Goal: Task Accomplishment & Management: Manage account settings

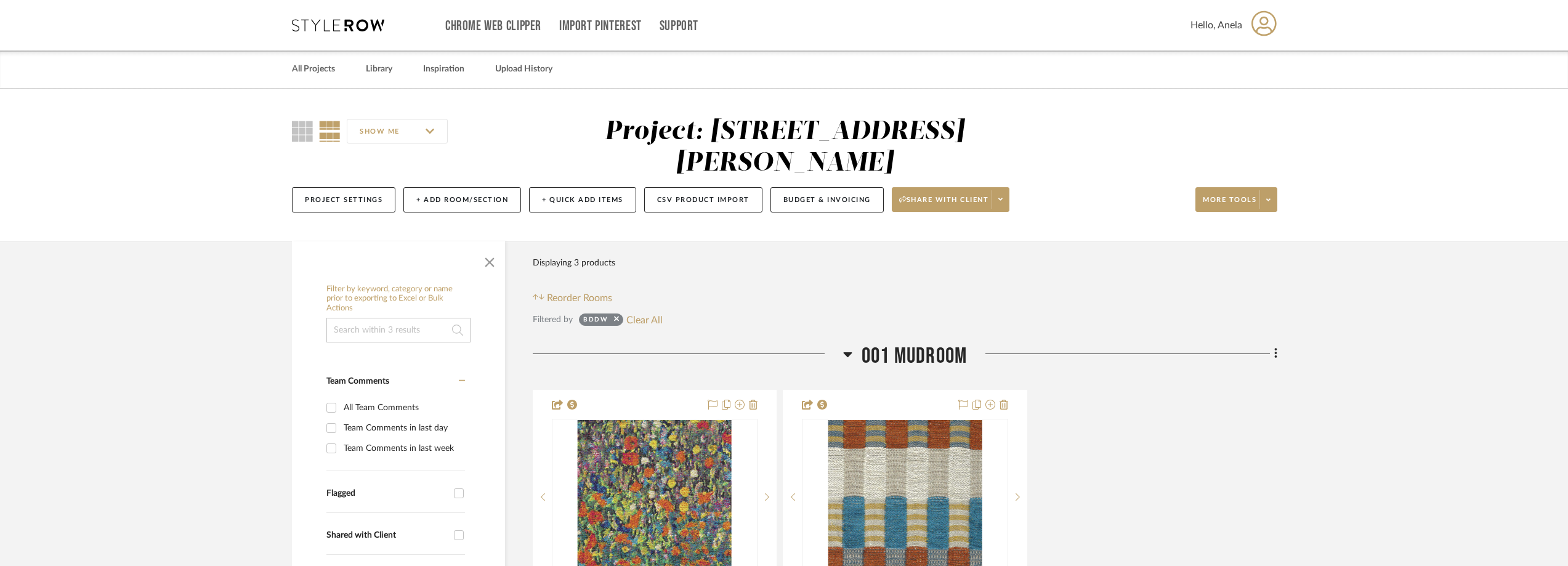
click at [363, 20] on icon at bounding box center [338, 25] width 92 height 12
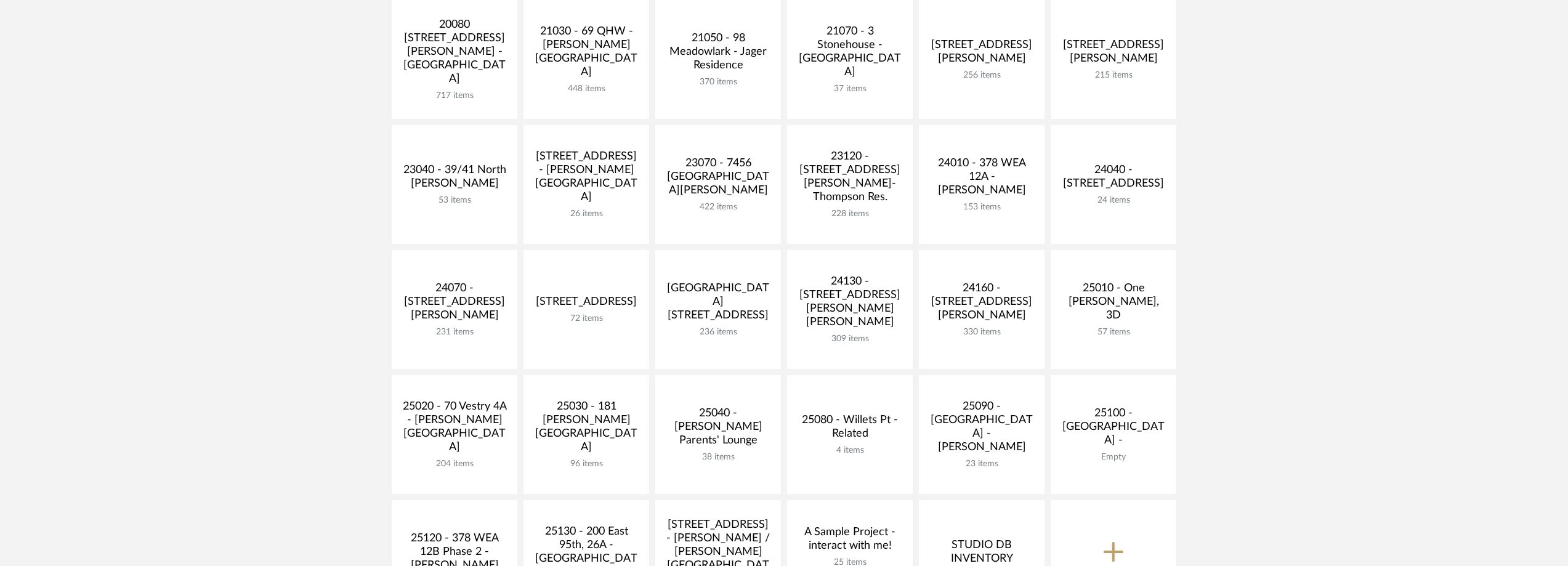
scroll to position [246, 0]
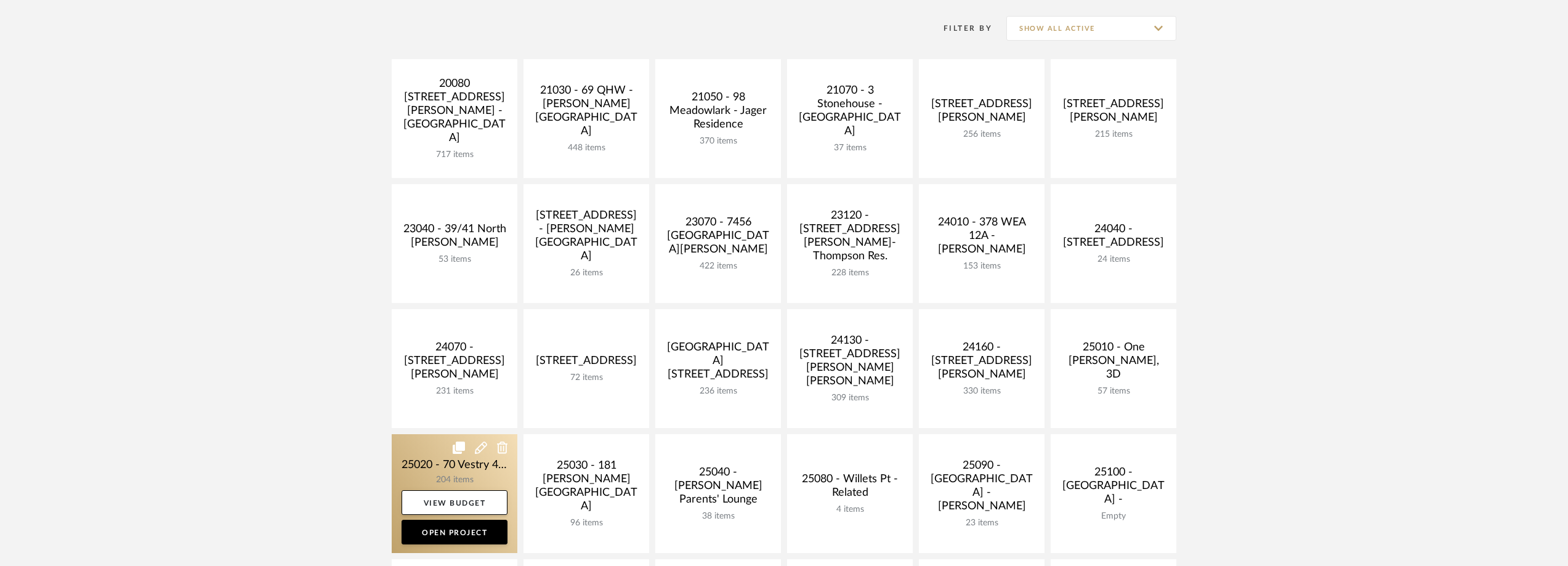
click at [424, 469] on link at bounding box center [454, 494] width 125 height 119
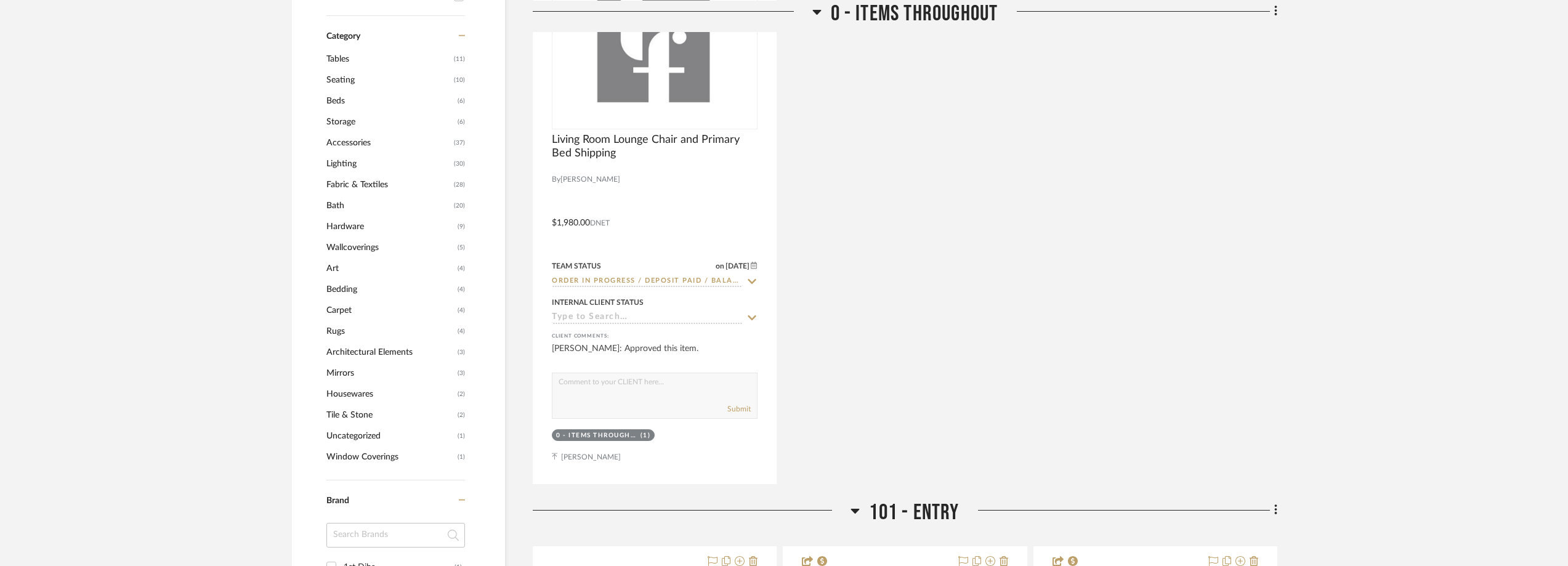
scroll to position [1294, 0]
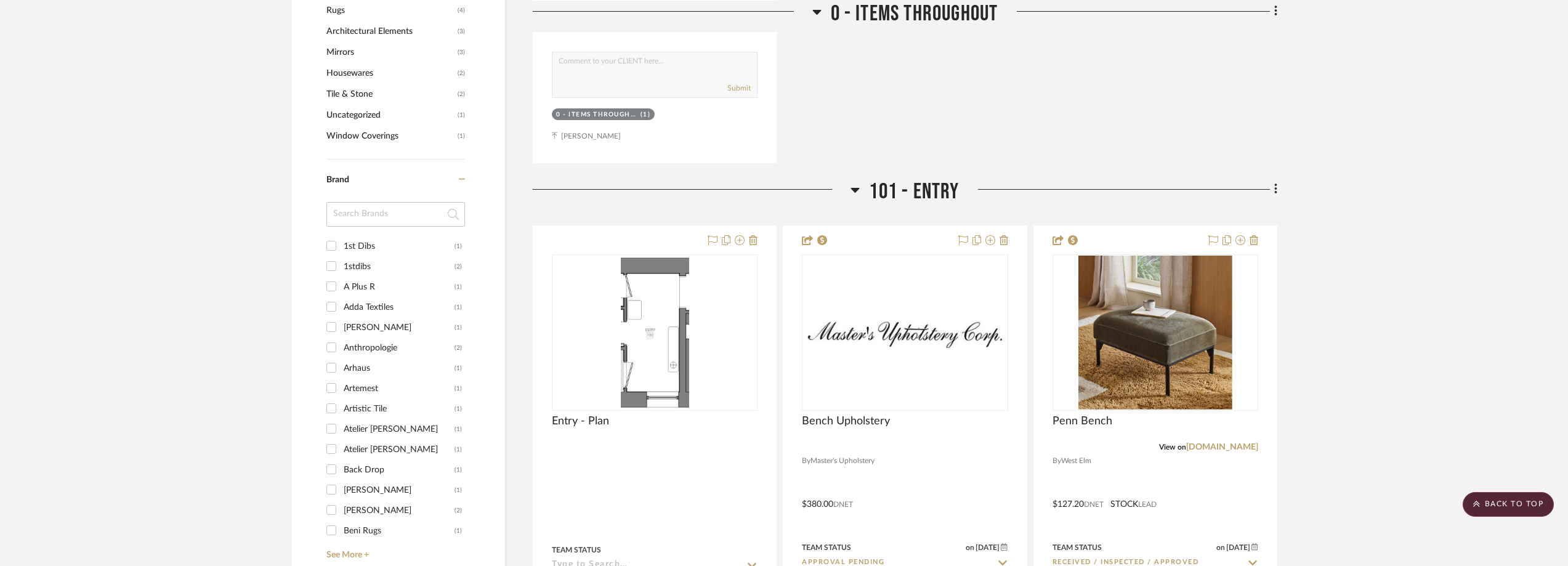
click at [402, 220] on input at bounding box center [395, 214] width 138 height 24
type input "master"
click at [395, 242] on div "Master's Upholstery" at bounding box center [399, 246] width 111 height 20
click at [341, 242] on input "Master's Upholstery (1)" at bounding box center [331, 246] width 20 height 20
checkbox input "true"
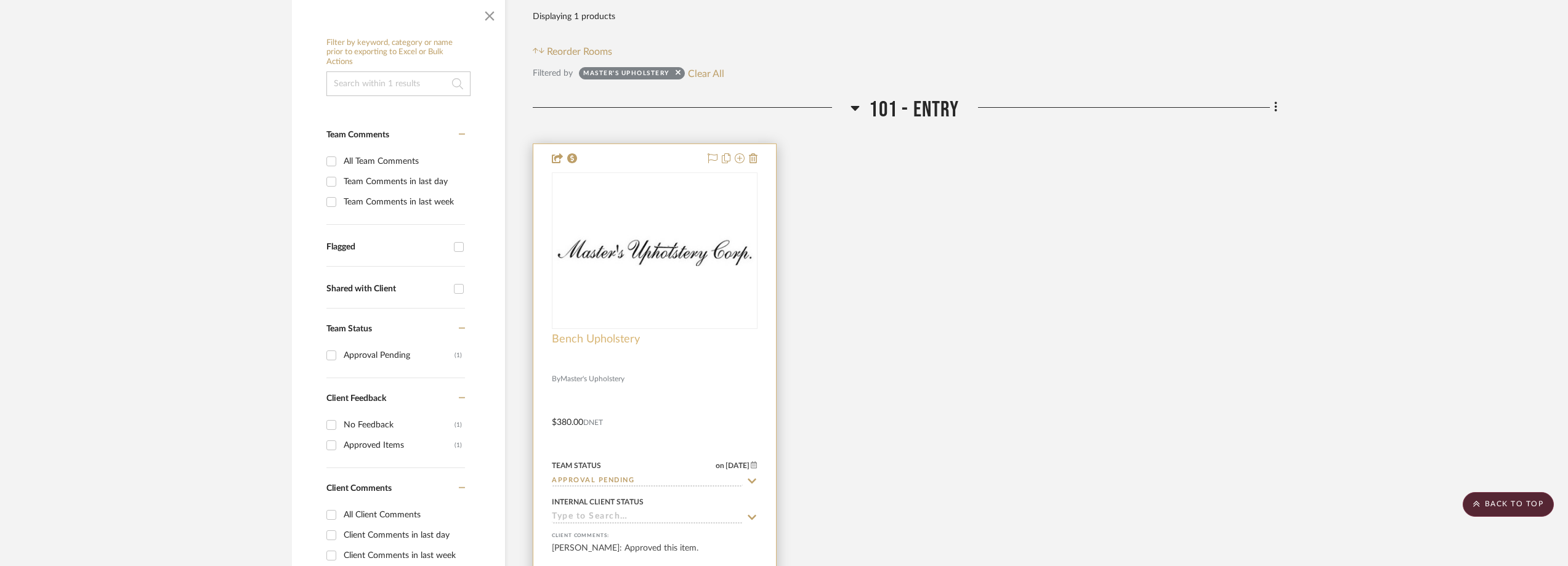
scroll to position [165, 0]
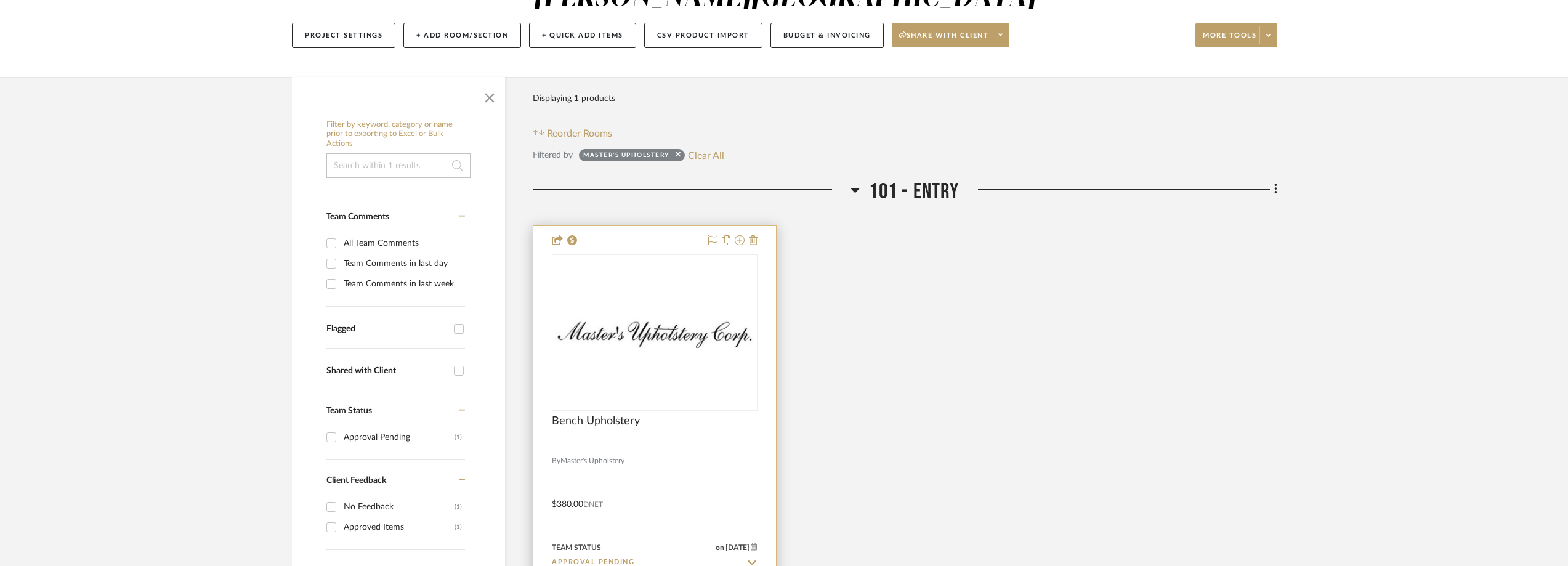
click at [656, 343] on img "0" at bounding box center [654, 332] width 203 height 30
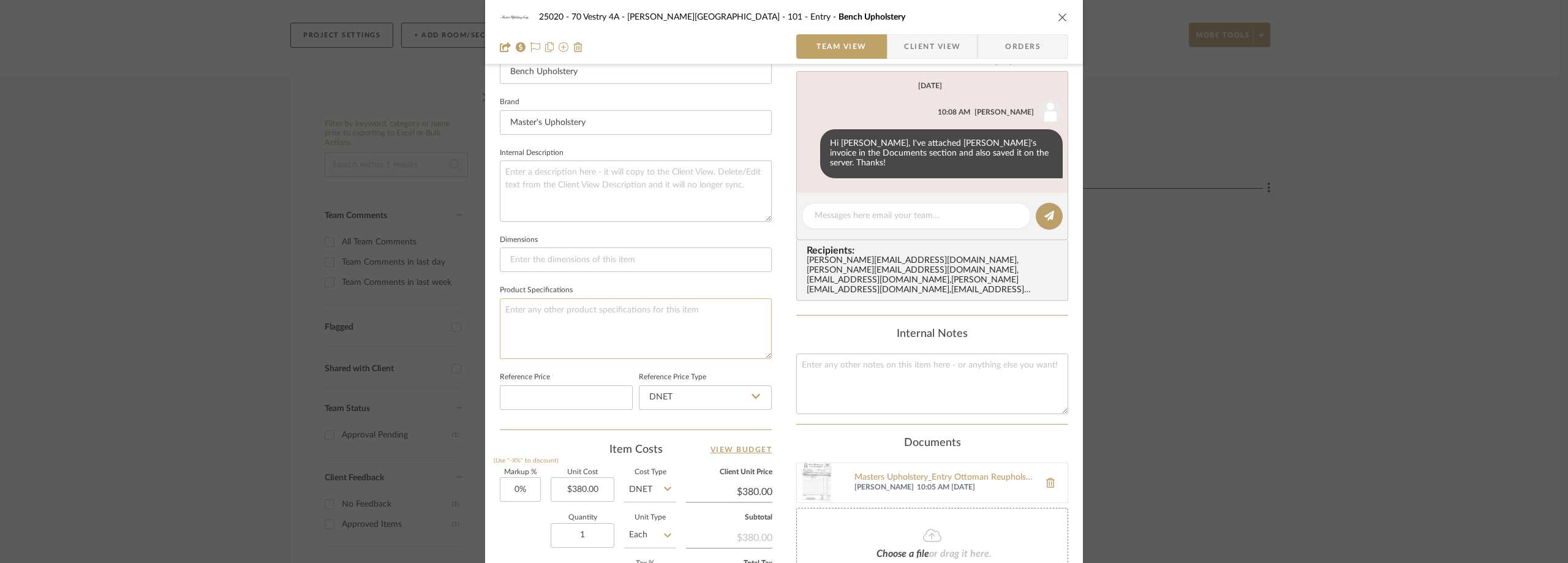
scroll to position [368, 0]
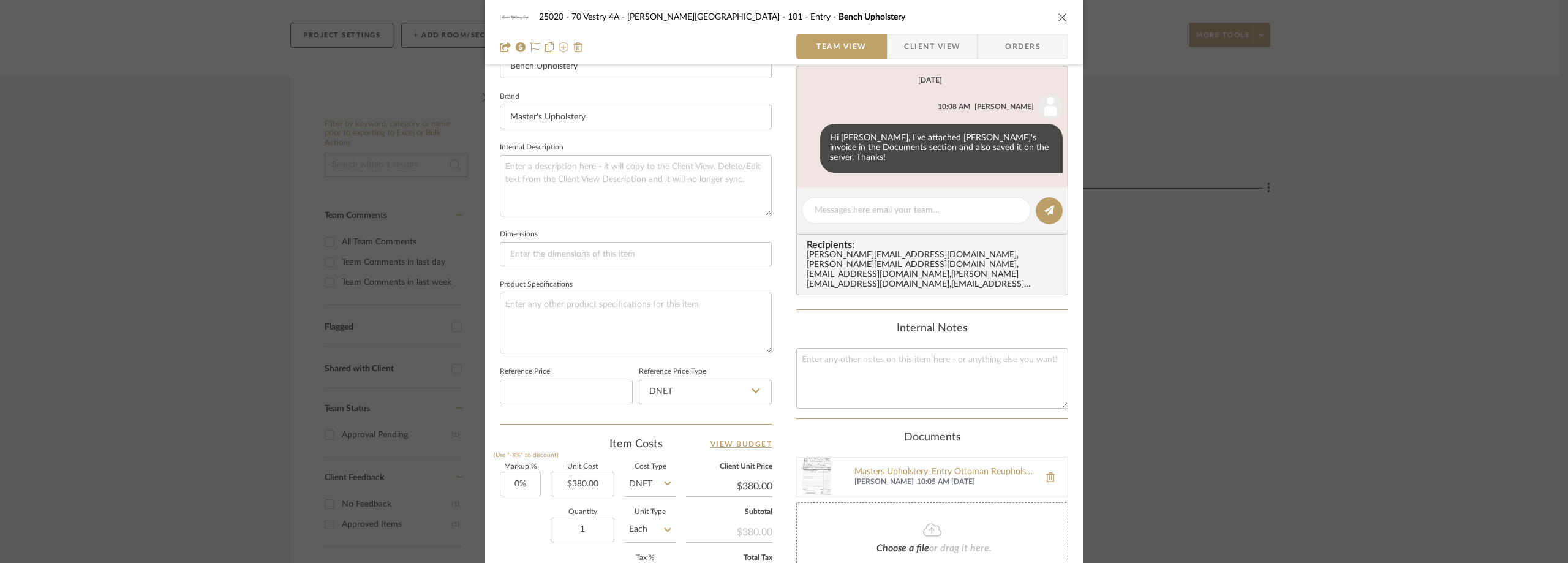
click at [816, 458] on img at bounding box center [816, 477] width 39 height 39
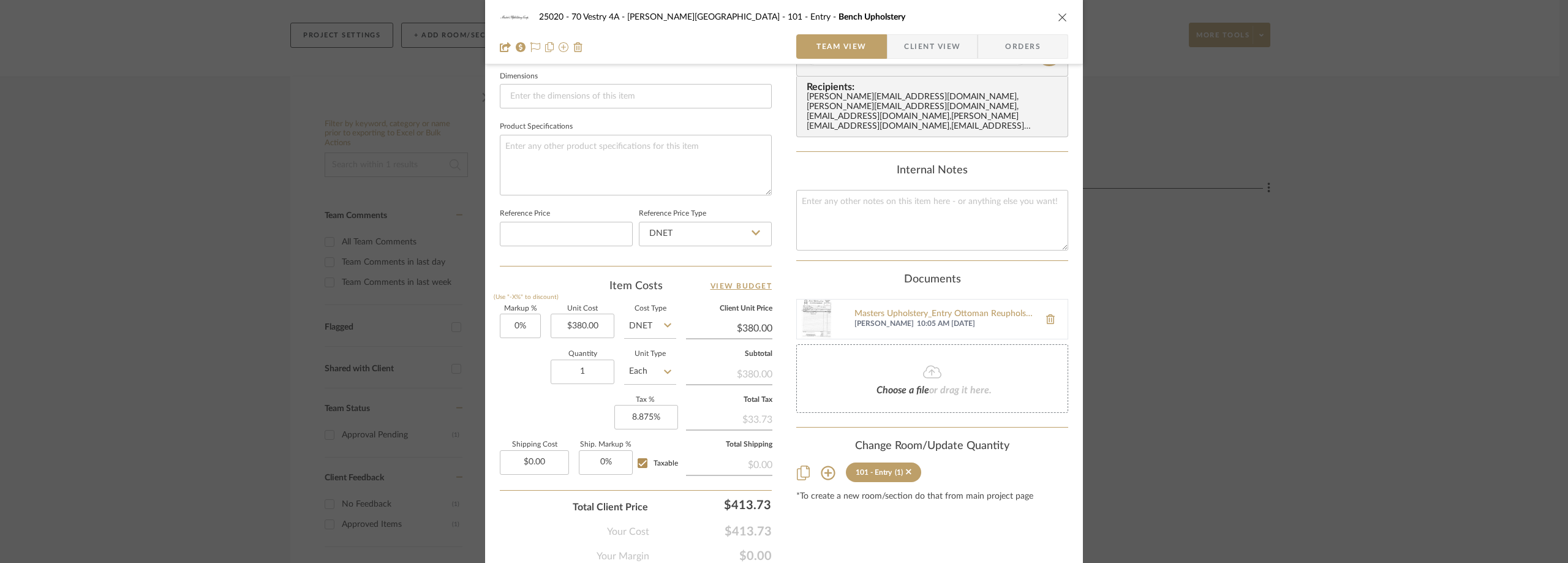
scroll to position [575, 0]
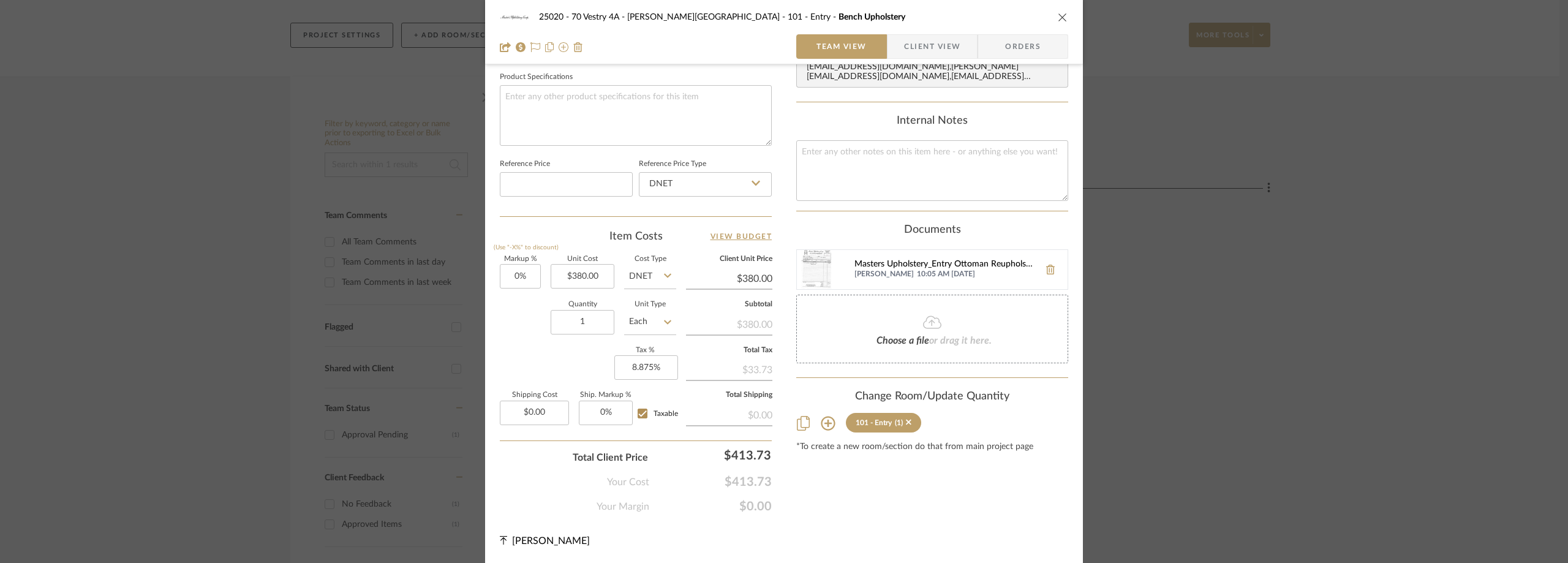
click at [898, 260] on div "Masters Upholstery_Entry Ottoman Reupholstery_Quote.pdf" at bounding box center [944, 264] width 179 height 10
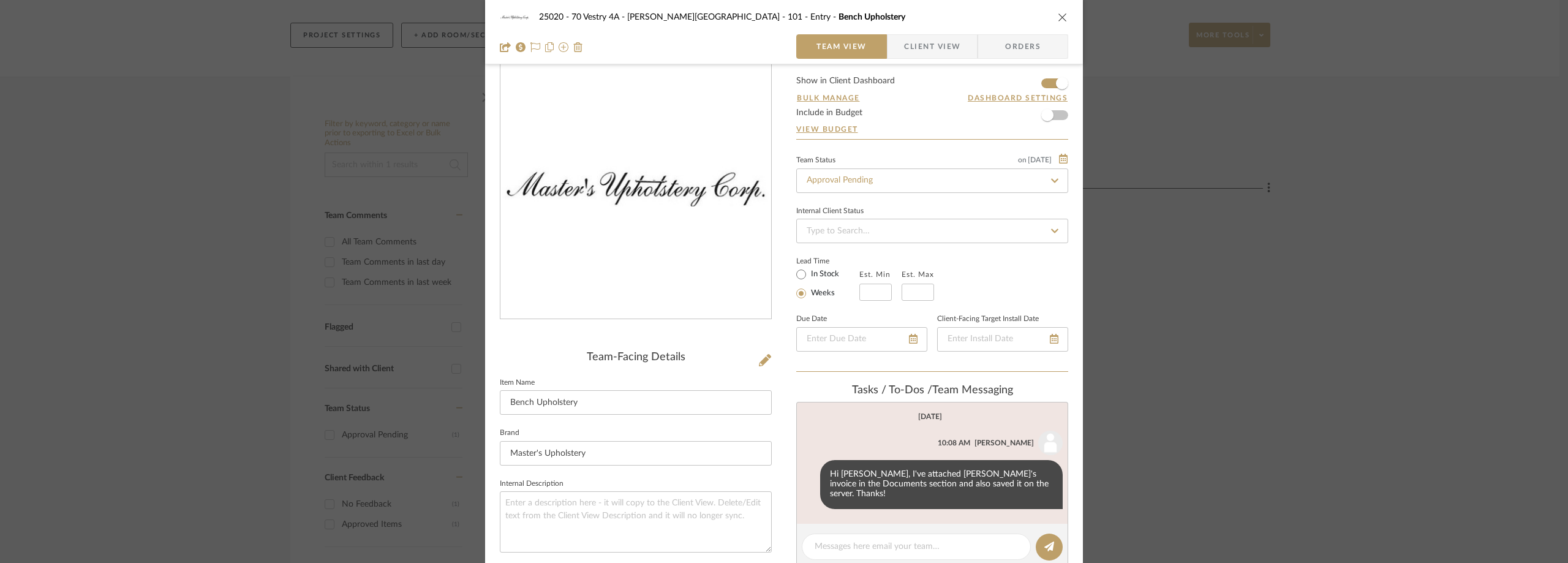
scroll to position [0, 0]
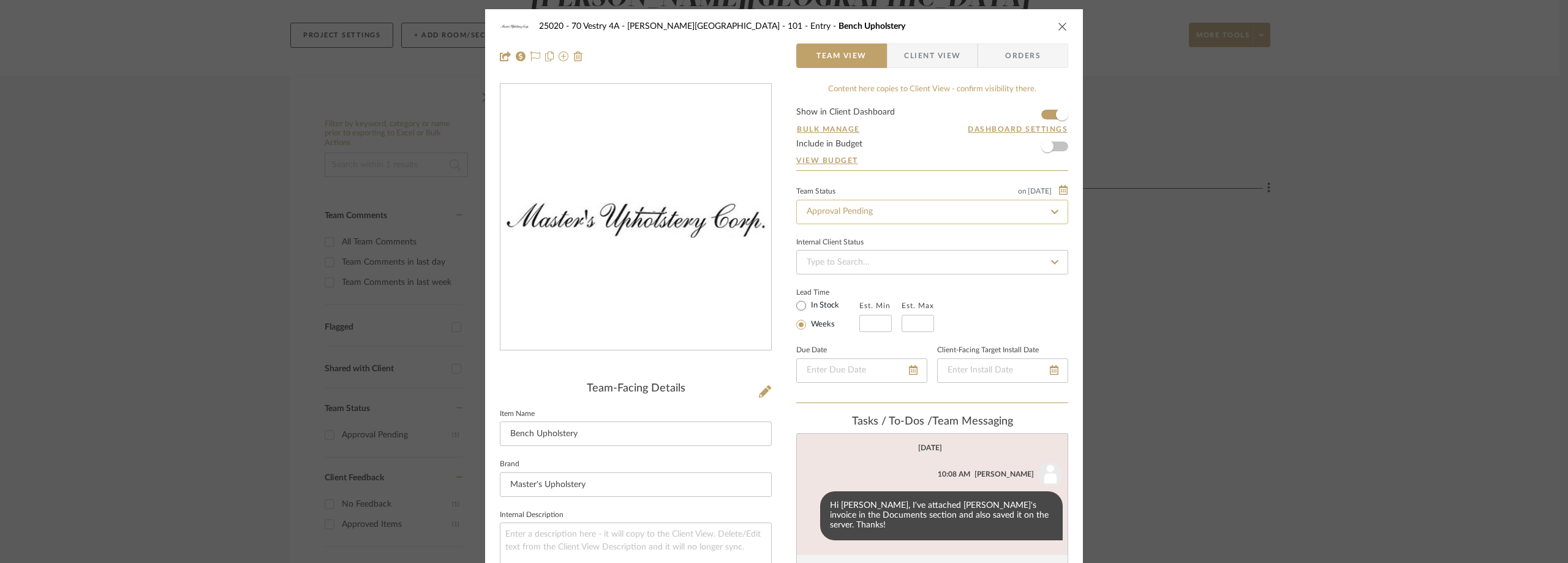
click at [870, 220] on input "Approval Pending" at bounding box center [932, 212] width 272 height 24
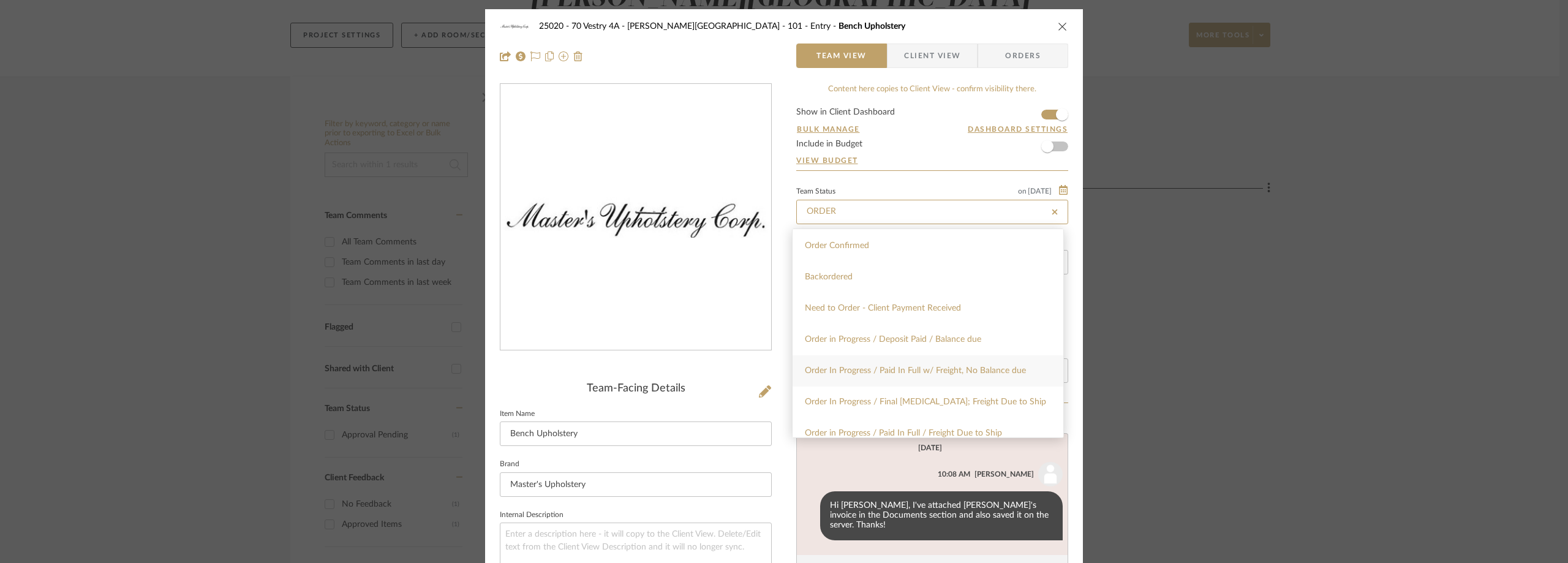
type input "ORDER"
click at [889, 359] on div "Order In Progress / Paid In Full w/ Freight, No Balance due" at bounding box center [928, 371] width 271 height 31
type input "[DATE]"
type input "Order In Progress / Paid In Full w/ Freight, No Balance due"
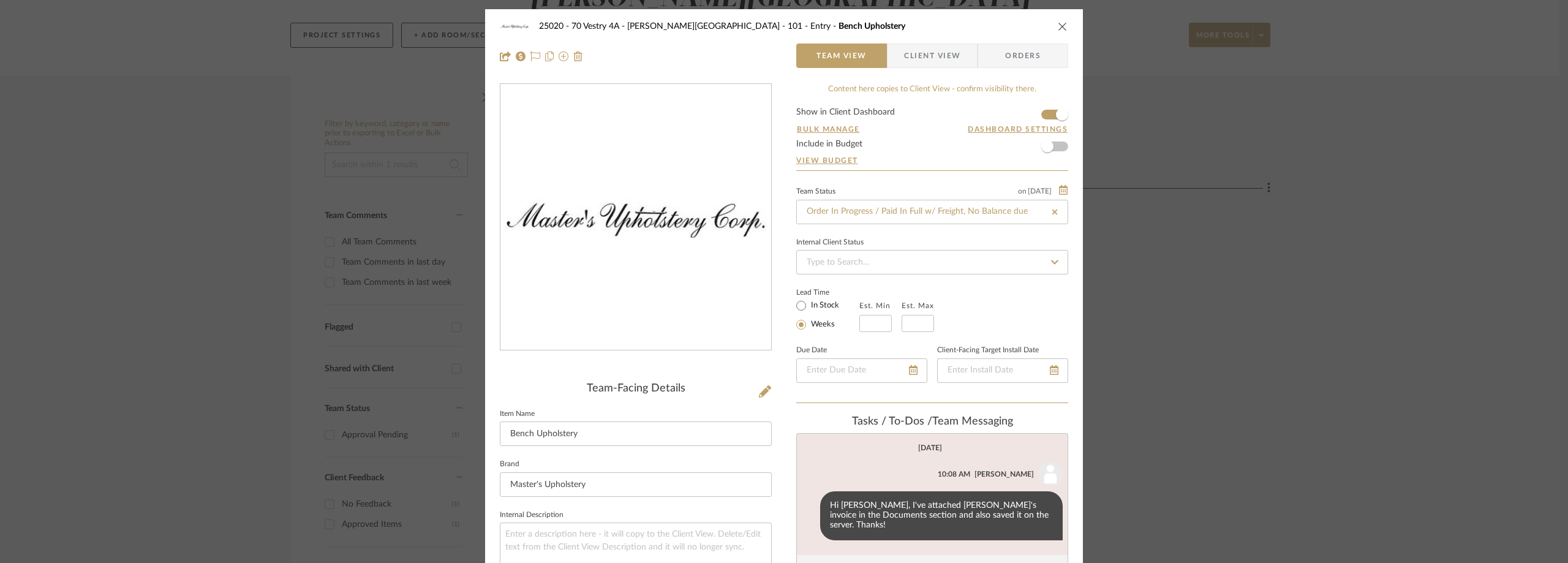
click at [891, 238] on div "Internal Client Status" at bounding box center [932, 254] width 272 height 41
type input "[DATE]"
type input "Order In Progress / Paid In Full w/ Freight, No Balance due"
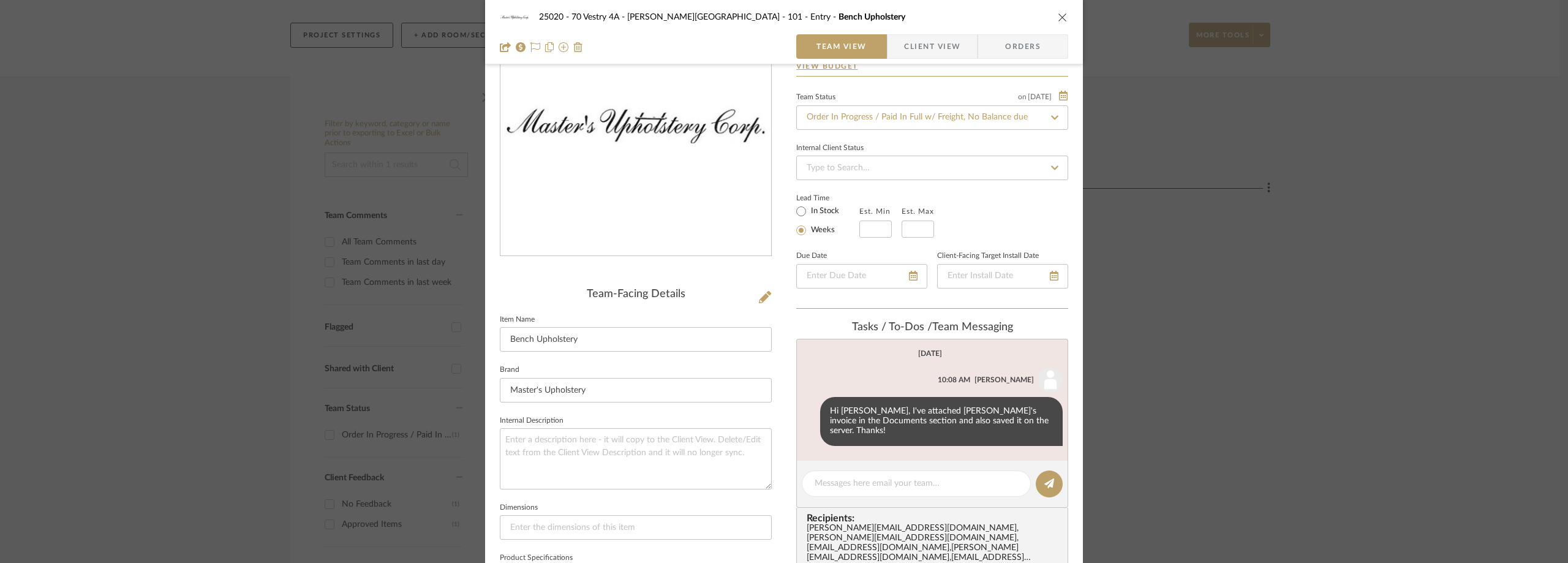
scroll to position [307, 0]
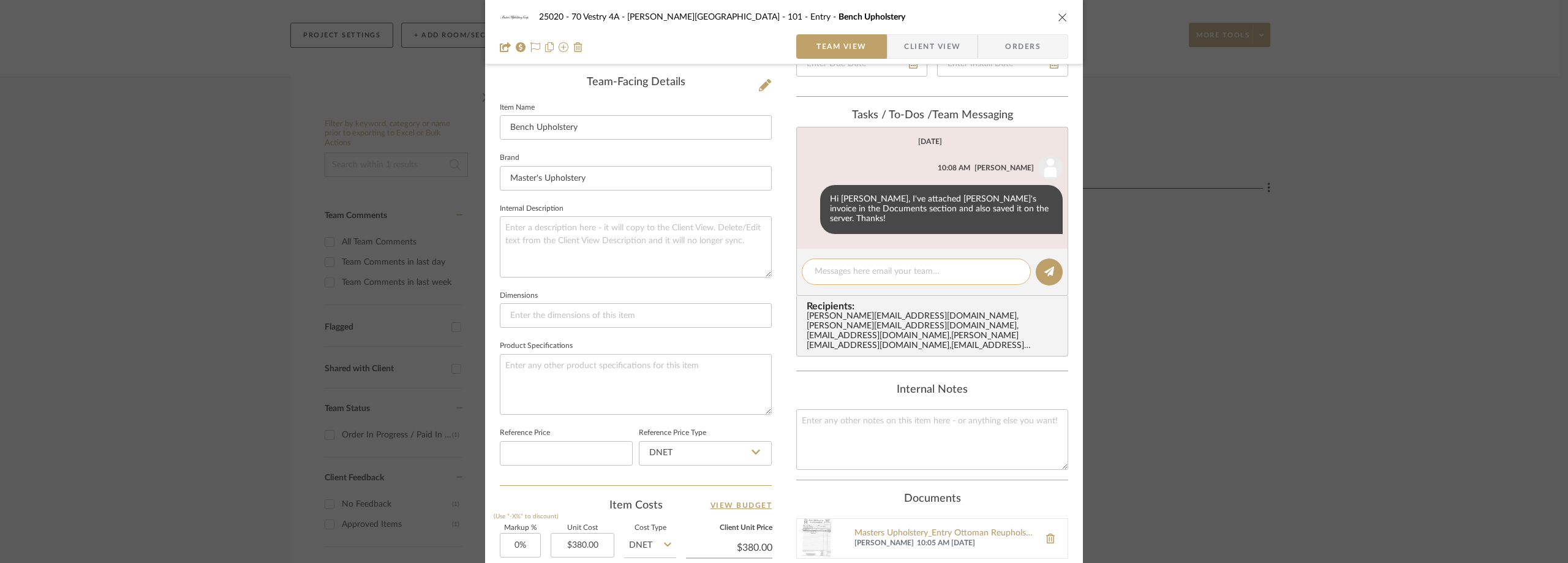
click at [867, 265] on textarea at bounding box center [916, 271] width 203 height 13
type textarea "c"
type textarea "Check Requested 8/11"
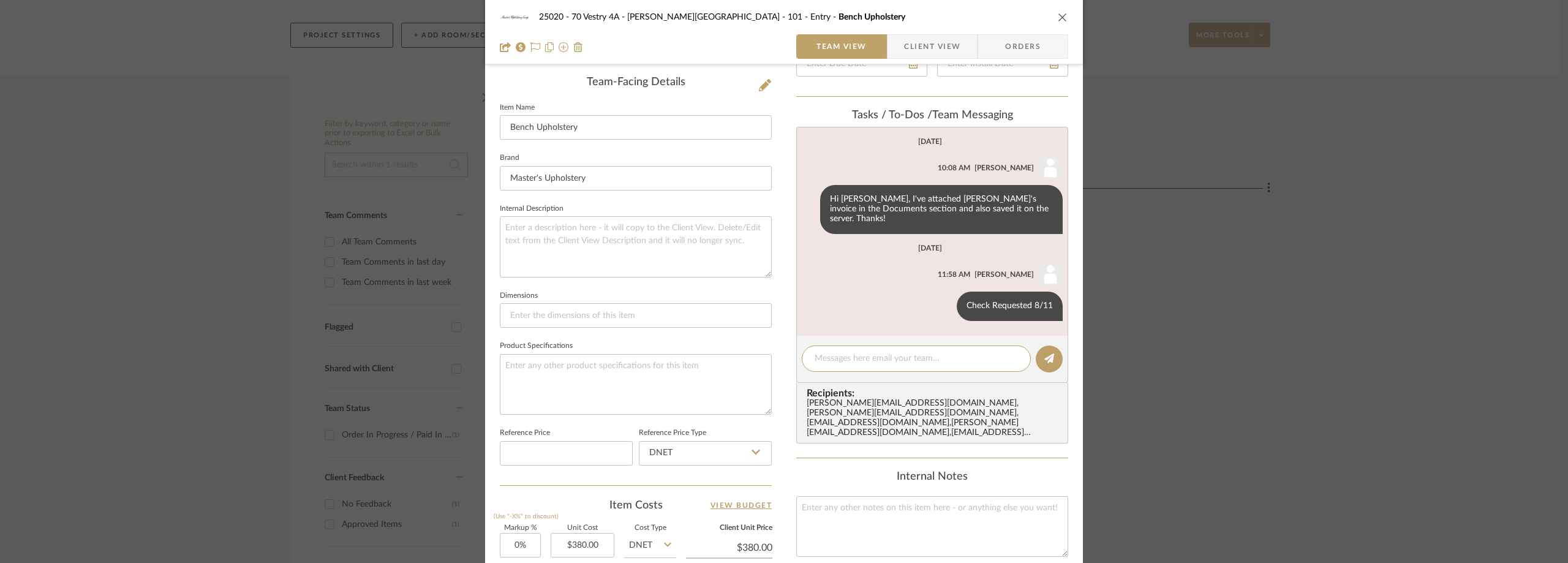
click at [229, 159] on div "25020 - 70 Vestry 4A - [PERSON_NAME] 101 - Entry Bench Upholstery Team View Cli…" at bounding box center [784, 282] width 1568 height 563
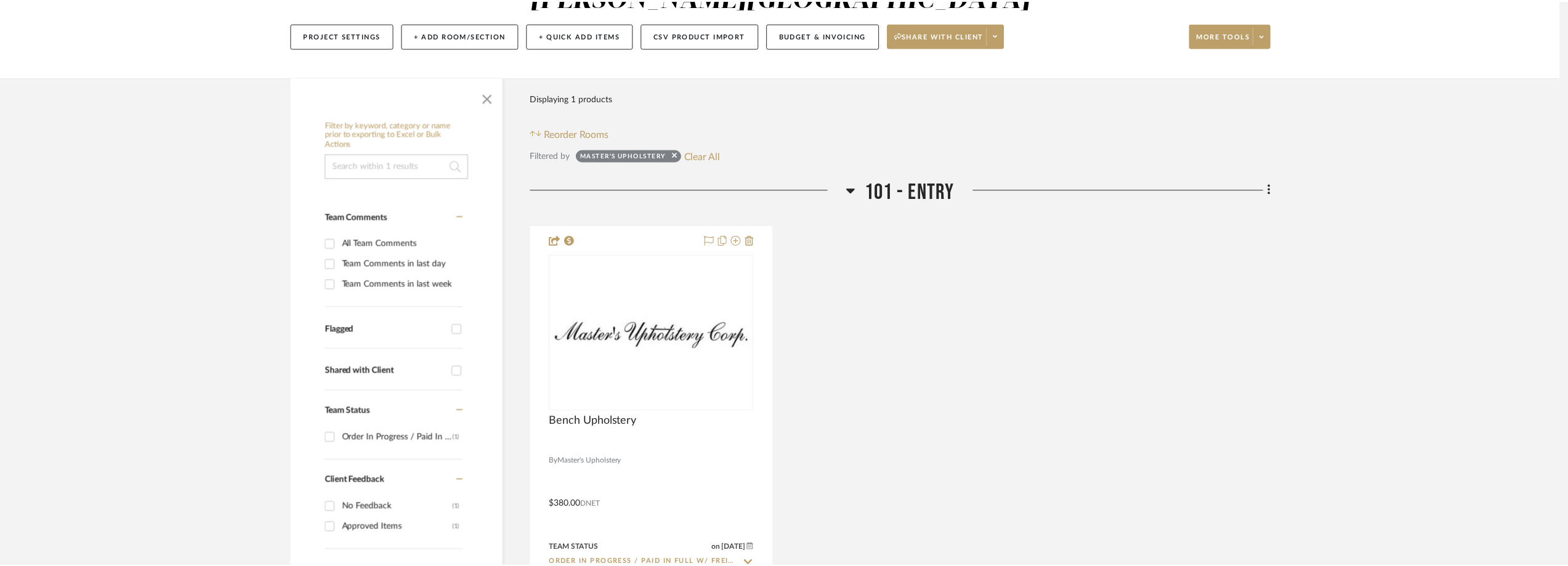
scroll to position [165, 0]
